Goal: Task Accomplishment & Management: Complete application form

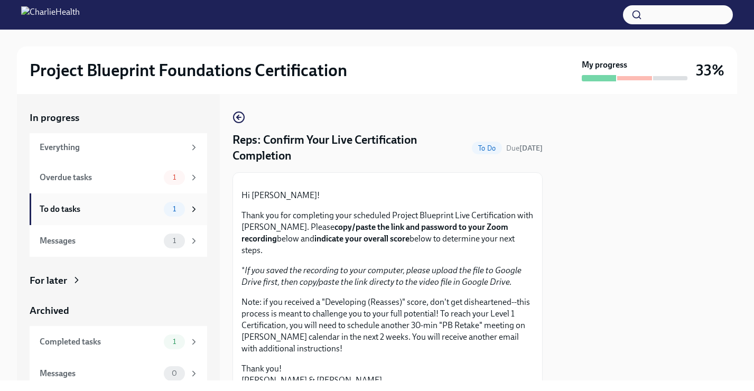
click at [115, 208] on div "To do tasks" at bounding box center [100, 209] width 120 height 12
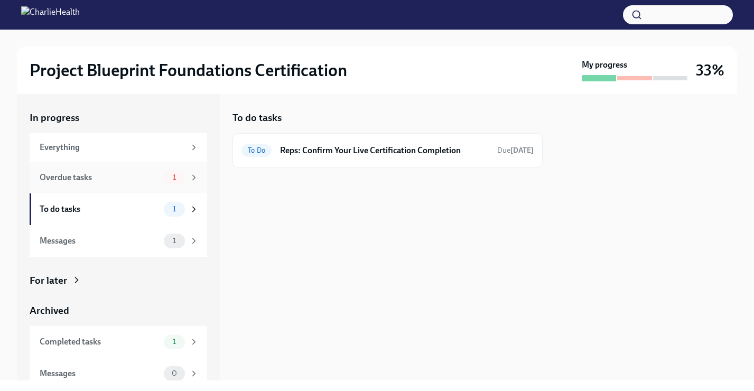
click at [121, 173] on div "Overdue tasks" at bounding box center [100, 178] width 120 height 12
click at [331, 157] on div "Overdue New Hires: Complete Your Pre-Work Account Tiering Due [DATE]" at bounding box center [387, 150] width 292 height 17
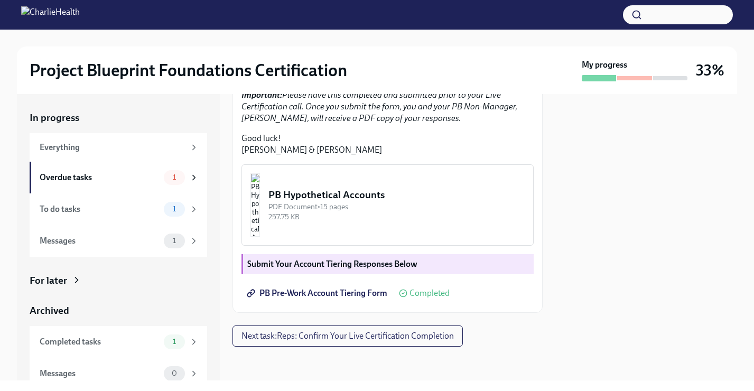
scroll to position [322, 0]
click at [189, 177] on icon at bounding box center [194, 178] width 10 height 10
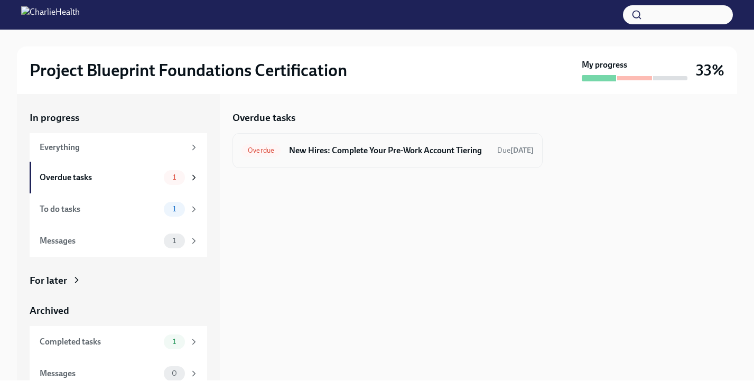
click at [260, 156] on div "Overdue" at bounding box center [260, 150] width 39 height 13
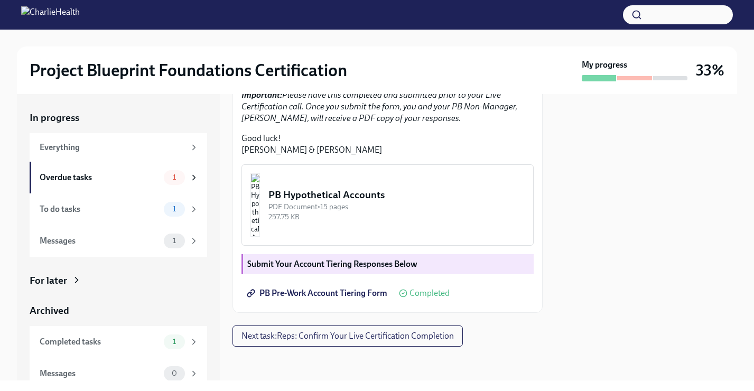
scroll to position [312, 0]
click at [303, 298] on span "PB Pre-Work Account Tiering Form" at bounding box center [318, 293] width 138 height 11
